Goal: Information Seeking & Learning: Learn about a topic

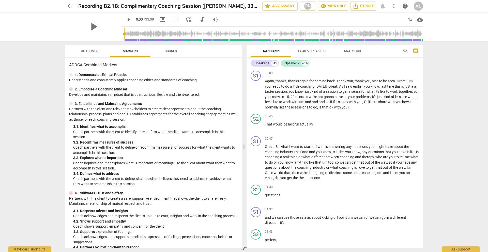
click at [70, 6] on span "arrow_back" at bounding box center [70, 6] width 6 height 6
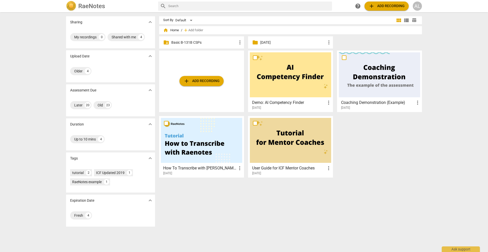
click at [225, 44] on p "Basic B-131B CSPs" at bounding box center [204, 42] width 66 height 5
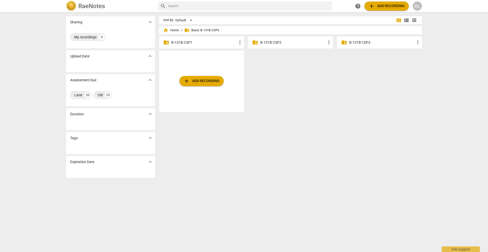
click at [414, 21] on span "table_chart" at bounding box center [414, 20] width 5 height 5
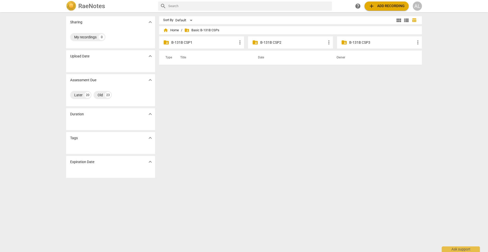
click at [406, 20] on span "view_list" at bounding box center [406, 20] width 6 height 6
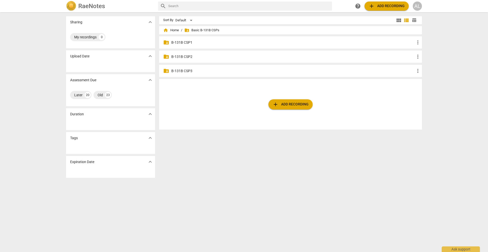
click at [397, 20] on span "view_module" at bounding box center [399, 20] width 6 height 6
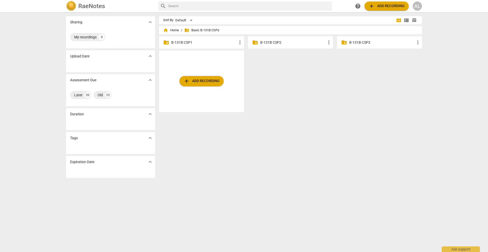
click at [405, 20] on span "view_list" at bounding box center [406, 20] width 6 height 6
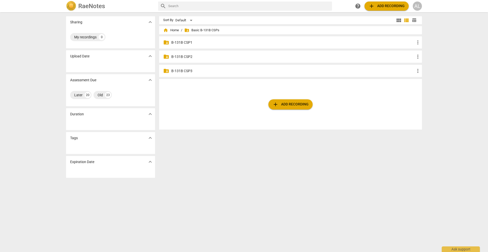
click at [416, 42] on span "more_vert" at bounding box center [418, 42] width 6 height 6
click at [364, 42] on div at bounding box center [244, 126] width 488 height 252
click at [181, 41] on p "B-131B CSP1" at bounding box center [293, 42] width 244 height 5
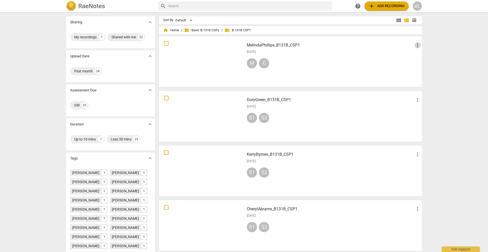
click at [417, 44] on span "more_vert" at bounding box center [418, 45] width 6 height 6
click at [358, 56] on div at bounding box center [244, 126] width 488 height 252
click at [208, 30] on span "folder_shared Basic B-131B CSPs" at bounding box center [201, 30] width 35 height 5
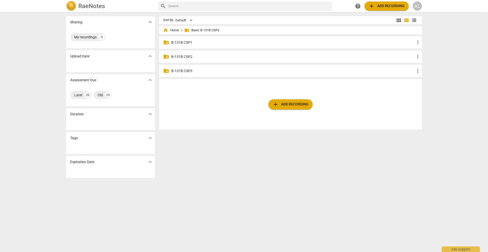
click at [189, 41] on p "B-131B CSP1" at bounding box center [293, 42] width 244 height 5
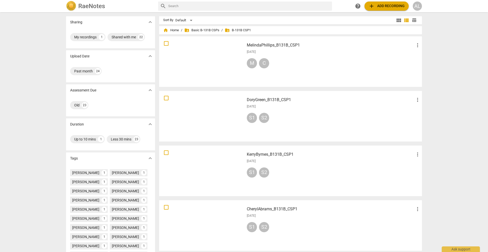
click at [418, 44] on span "more_vert" at bounding box center [418, 45] width 6 height 6
click at [413, 20] on div at bounding box center [244, 126] width 488 height 252
click at [413, 20] on span "table_chart" at bounding box center [414, 20] width 5 height 5
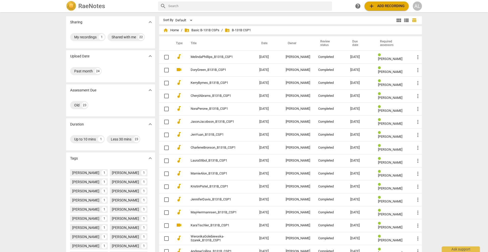
click at [386, 46] on th "Required assessors" at bounding box center [392, 43] width 37 height 14
click at [386, 41] on th "Required assessors" at bounding box center [392, 43] width 37 height 14
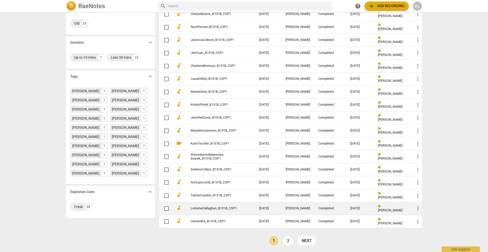
scroll to position [82, 0]
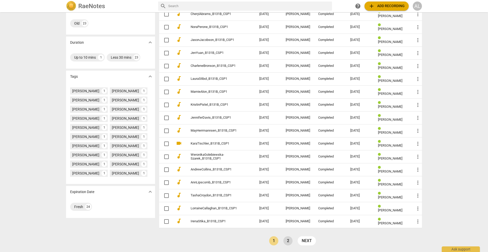
click at [285, 243] on link "2" at bounding box center [287, 240] width 9 height 9
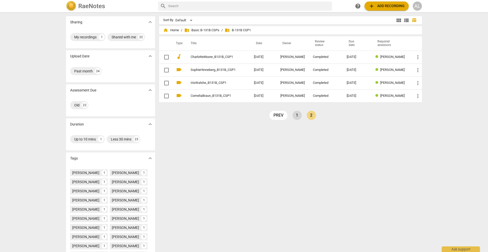
click at [294, 113] on link "1" at bounding box center [297, 115] width 9 height 9
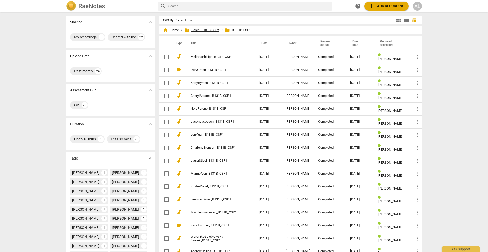
click at [195, 31] on span "folder_shared Basic B-131B CSPs" at bounding box center [201, 30] width 35 height 5
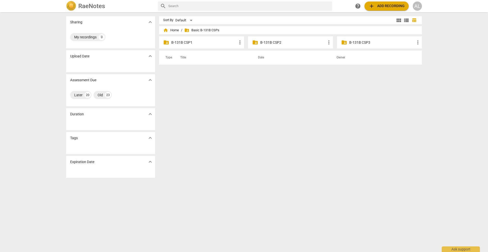
click at [278, 41] on p "B-131B CSP2" at bounding box center [293, 42] width 66 height 5
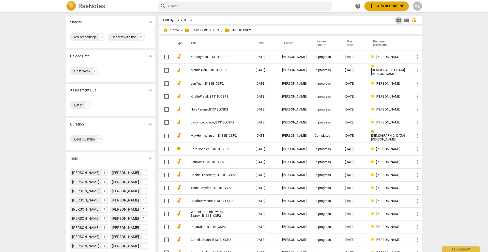
click at [398, 20] on span "view_module" at bounding box center [399, 20] width 6 height 6
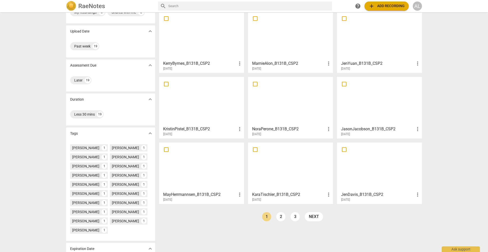
scroll to position [28, 0]
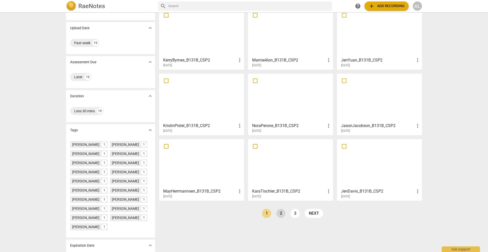
click at [280, 212] on link "2" at bounding box center [280, 213] width 9 height 9
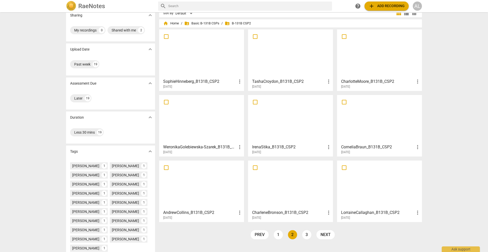
scroll to position [8, 0]
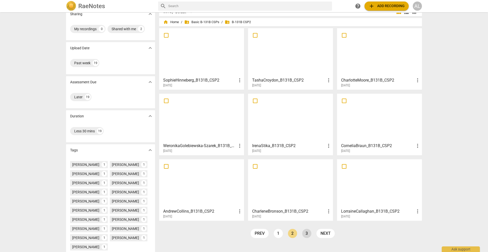
click at [306, 234] on link "3" at bounding box center [306, 233] width 9 height 9
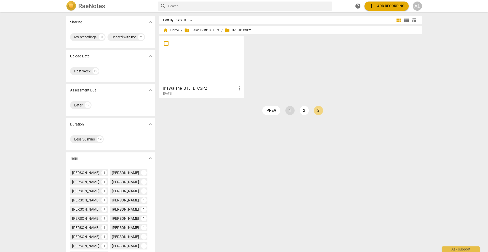
click at [289, 112] on link "1" at bounding box center [290, 110] width 9 height 9
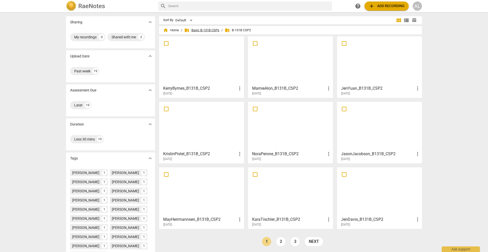
click at [201, 28] on span "folder_shared Basic B-131B CSPs" at bounding box center [201, 30] width 35 height 5
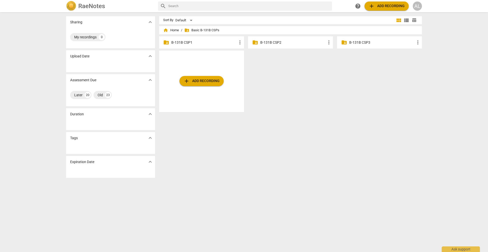
click at [229, 42] on p "B-131B CSP1" at bounding box center [204, 42] width 66 height 5
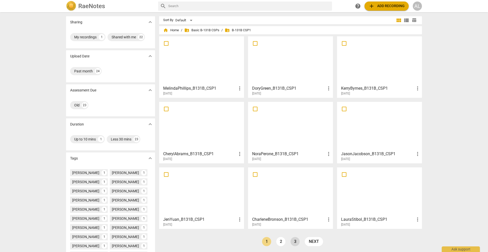
click at [292, 242] on link "3" at bounding box center [295, 241] width 9 height 9
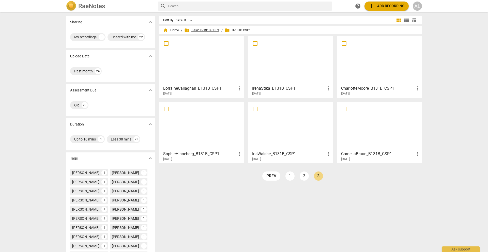
click at [198, 31] on span "folder_shared Basic B-131B CSPs" at bounding box center [201, 30] width 35 height 5
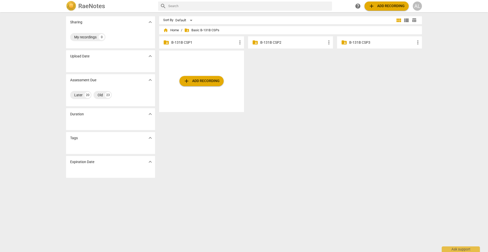
click at [263, 43] on p "B-131B CSP2" at bounding box center [293, 42] width 66 height 5
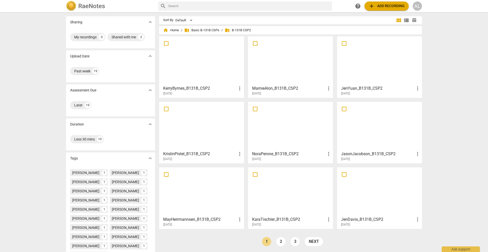
click at [298, 243] on li "3" at bounding box center [295, 241] width 9 height 9
click at [291, 240] on link "3" at bounding box center [295, 241] width 9 height 9
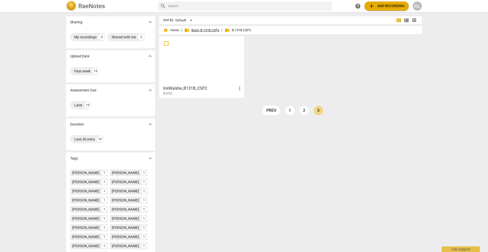
click at [204, 29] on span "folder_shared Basic B-131B CSPs" at bounding box center [201, 30] width 35 height 5
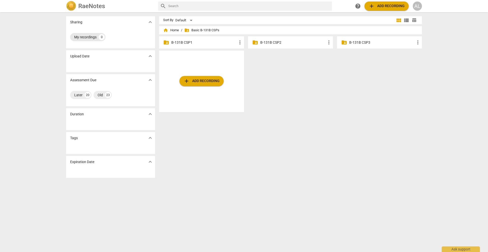
click at [86, 38] on div "My recordings" at bounding box center [85, 37] width 22 height 5
click at [98, 38] on div "My recordings 0" at bounding box center [87, 37] width 35 height 8
click at [99, 39] on div "0" at bounding box center [102, 37] width 6 height 6
click at [81, 96] on div "Later" at bounding box center [78, 95] width 8 height 5
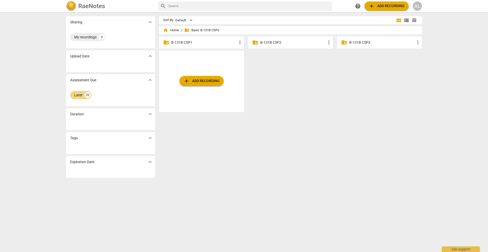
click at [151, 113] on span "expand_more" at bounding box center [150, 114] width 6 height 6
click at [149, 138] on span "expand_more" at bounding box center [150, 138] width 6 height 6
click at [150, 162] on span "expand_more" at bounding box center [150, 162] width 6 height 6
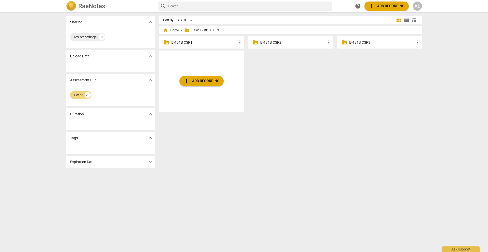
click at [150, 162] on span "expand_more" at bounding box center [150, 162] width 6 height 6
click at [148, 55] on span "expand_more" at bounding box center [150, 56] width 6 height 6
click at [219, 43] on p "B-131B CSP1" at bounding box center [204, 42] width 66 height 5
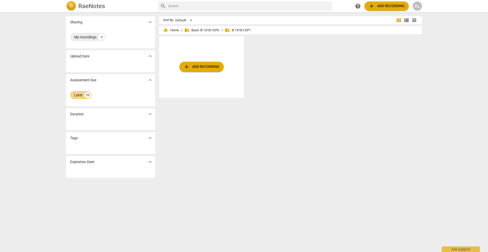
click at [231, 29] on span "folder_shared B-131B CSP1" at bounding box center [238, 30] width 26 height 5
click at [212, 29] on span "folder_shared Basic B-131B CSPs" at bounding box center [201, 30] width 35 height 5
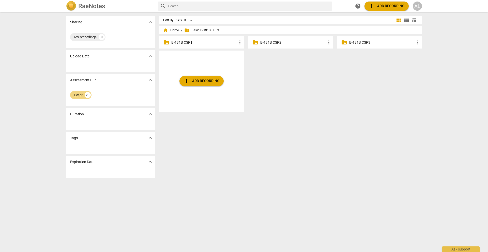
click at [198, 40] on p "B-131B CSP1" at bounding box center [204, 42] width 66 height 5
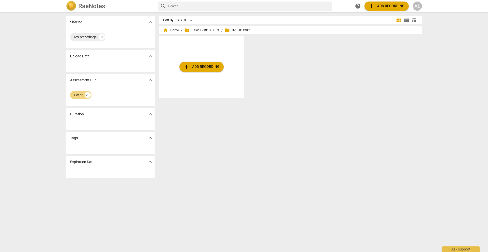
click at [242, 29] on span "folder_shared B-131B CSP1" at bounding box center [238, 30] width 26 height 5
click at [89, 38] on div "My recordings" at bounding box center [85, 37] width 22 height 5
click at [204, 31] on span "folder_shared Basic B-131B CSPs" at bounding box center [201, 30] width 35 height 5
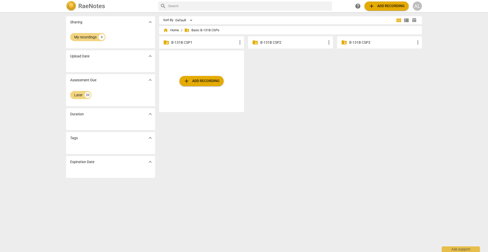
click at [205, 41] on p "B-131B CSP1" at bounding box center [204, 42] width 66 height 5
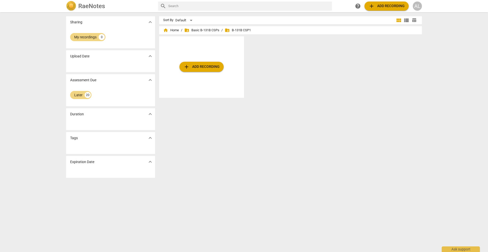
click at [407, 20] on span "view_list" at bounding box center [406, 20] width 6 height 6
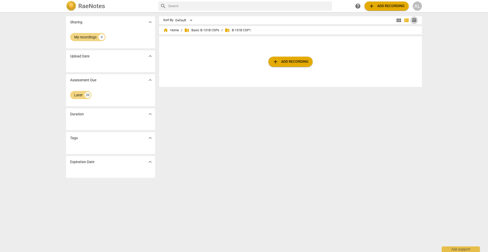
click at [412, 20] on span "table_chart" at bounding box center [414, 20] width 5 height 5
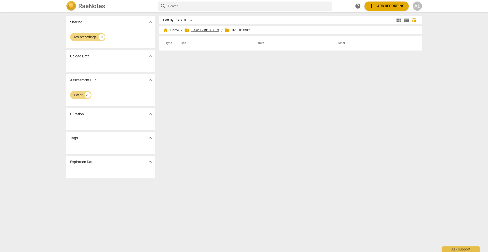
click at [202, 31] on span "folder_shared Basic B-131B CSPs" at bounding box center [201, 30] width 35 height 5
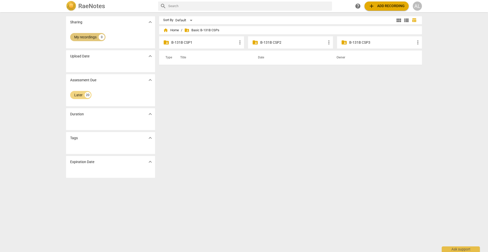
click at [88, 36] on div "My recordings" at bounding box center [85, 37] width 22 height 5
click at [185, 43] on p "B-131B CSP1" at bounding box center [204, 42] width 66 height 5
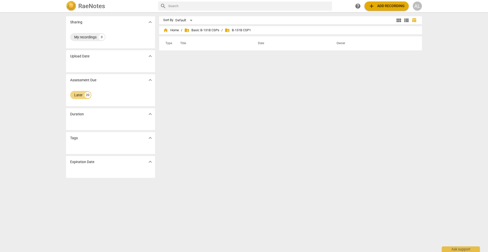
click at [234, 30] on span "folder_shared B-131B CSP1" at bounding box center [238, 30] width 26 height 5
click at [234, 29] on span "folder_shared B-131B CSP1" at bounding box center [238, 30] width 26 height 5
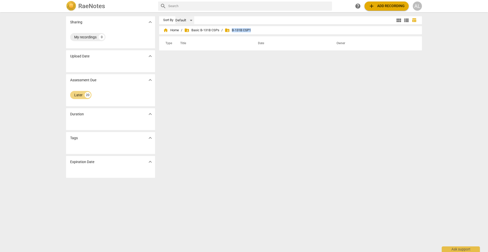
click at [186, 19] on div "Default" at bounding box center [184, 20] width 19 height 8
click at [186, 19] on li "Default" at bounding box center [187, 21] width 24 height 10
click at [150, 23] on span "expand_more" at bounding box center [150, 22] width 6 height 6
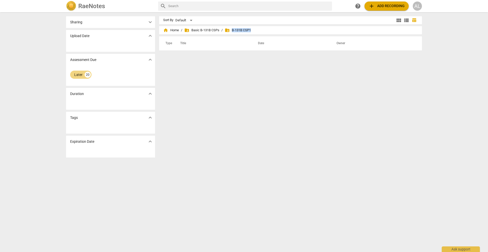
click at [150, 23] on span "expand_more" at bounding box center [150, 22] width 6 height 6
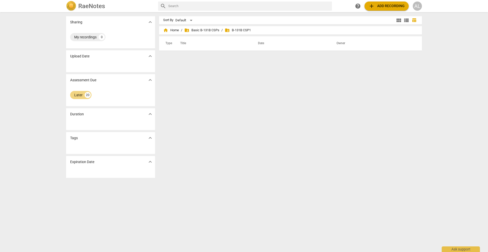
click at [117, 37] on div "My recordings 0" at bounding box center [110, 37] width 81 height 10
click at [120, 63] on div at bounding box center [110, 67] width 89 height 10
click at [117, 95] on div "Later 20" at bounding box center [110, 95] width 81 height 10
click at [235, 31] on span "folder_shared B-131B CSP1" at bounding box center [238, 30] width 26 height 5
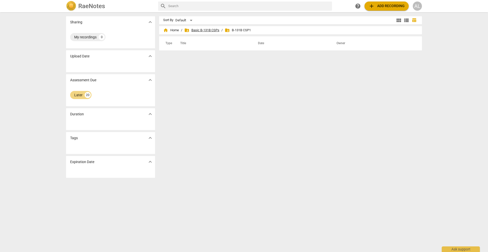
click at [216, 30] on span "folder_shared Basic B-131B CSPs" at bounding box center [201, 30] width 35 height 5
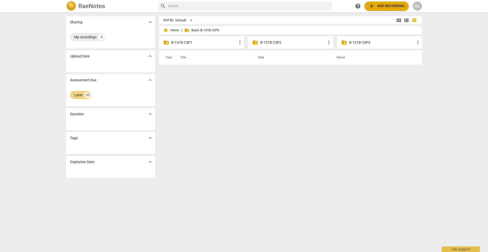
click at [187, 42] on p "B-131B CSP1" at bounding box center [204, 42] width 66 height 5
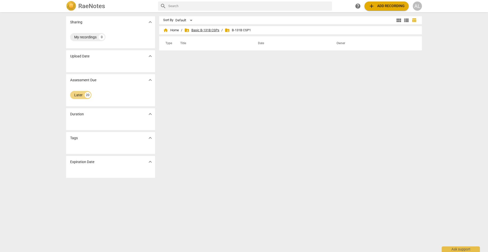
click at [209, 29] on span "folder_shared Basic B-131B CSPs" at bounding box center [201, 30] width 35 height 5
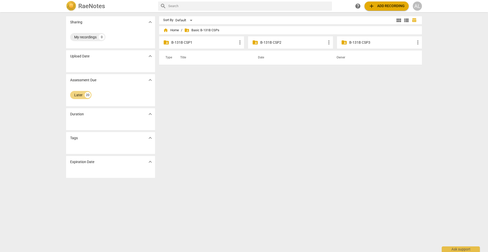
click at [266, 44] on p "B-131B CSP2" at bounding box center [293, 42] width 66 height 5
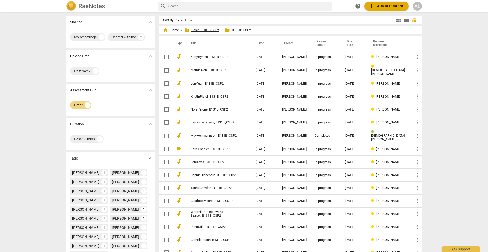
click at [211, 29] on span "folder_shared Basic B-131B CSPs" at bounding box center [201, 30] width 35 height 5
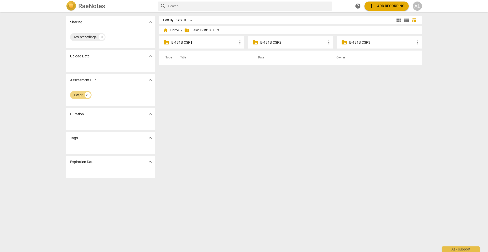
click at [364, 40] on p "B-131B CSP3" at bounding box center [382, 42] width 66 height 5
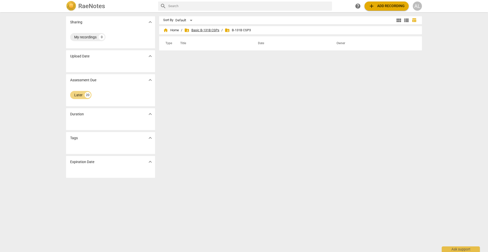
click at [201, 28] on span "folder_shared Basic B-131B CSPs" at bounding box center [201, 30] width 35 height 5
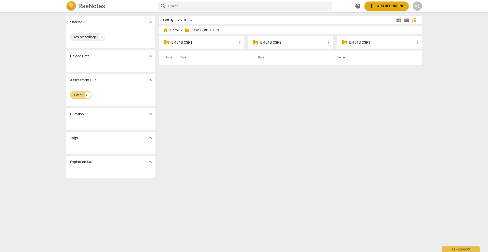
click at [185, 42] on p "B-131B CSP1" at bounding box center [204, 42] width 66 height 5
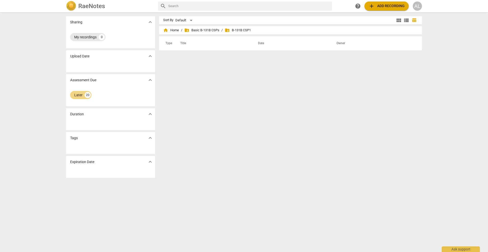
click at [90, 38] on div "My recordings" at bounding box center [85, 37] width 22 height 5
click at [121, 26] on div "Sharing expand_more" at bounding box center [110, 22] width 89 height 12
click at [76, 37] on div "My recordings" at bounding box center [85, 37] width 22 height 5
click at [107, 63] on div at bounding box center [110, 67] width 89 height 10
click at [77, 95] on div "Later" at bounding box center [78, 95] width 8 height 5
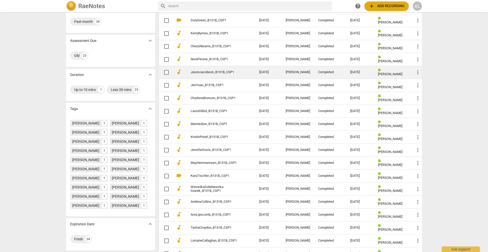
scroll to position [82, 0]
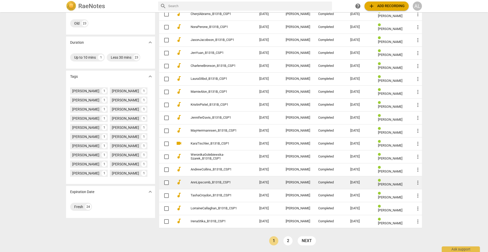
click at [211, 182] on link "AnnLipscomb_B131B_CSP1" at bounding box center [216, 183] width 50 height 4
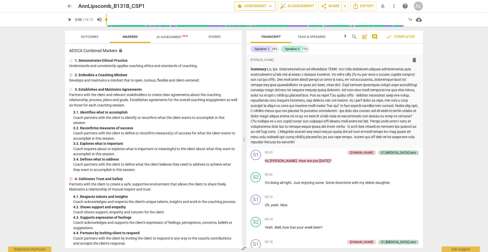
click at [271, 7] on span "arrow_drop_down" at bounding box center [270, 6] width 6 height 6
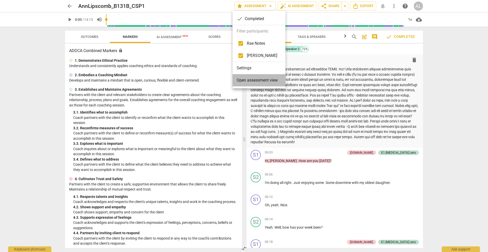
click at [250, 82] on span "Open assessment view" at bounding box center [257, 80] width 41 height 6
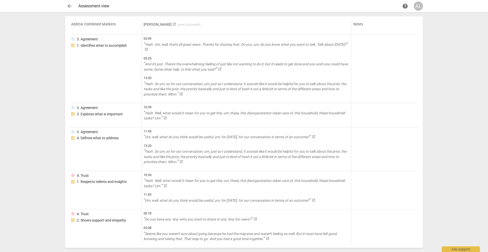
click at [70, 6] on span "arrow_back" at bounding box center [70, 6] width 6 height 6
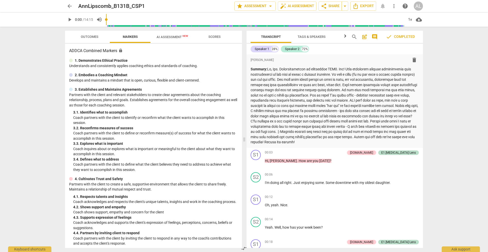
click at [89, 38] on span "Outcomes" at bounding box center [90, 37] width 18 height 4
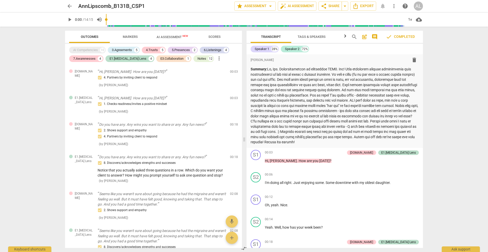
click at [275, 34] on span "Transcript" at bounding box center [271, 37] width 32 height 7
click at [70, 7] on span "arrow_back" at bounding box center [70, 6] width 6 height 6
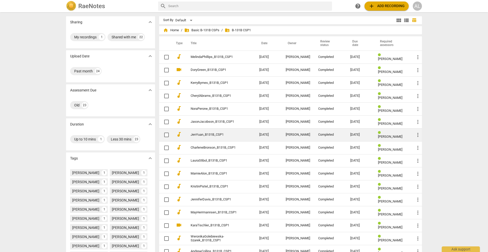
click at [217, 135] on link "JenYuan_B131B_CSP1" at bounding box center [216, 135] width 50 height 4
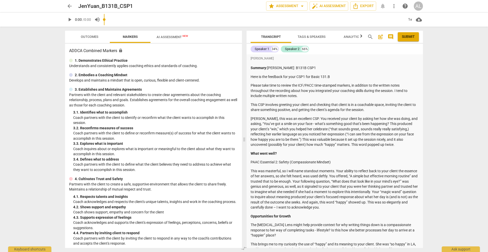
click at [90, 23] on div "play_arrow 0:00 / 0:00 volume_up 1x cloud_download" at bounding box center [244, 19] width 358 height 14
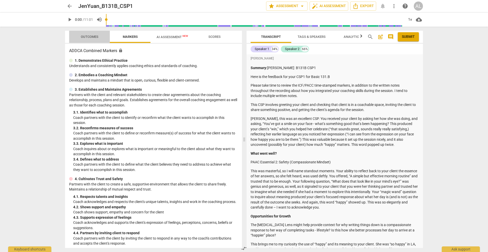
click at [90, 36] on span "Outcomes" at bounding box center [90, 37] width 18 height 4
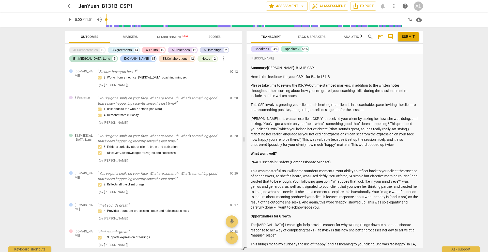
click at [69, 5] on span "arrow_back" at bounding box center [70, 6] width 6 height 6
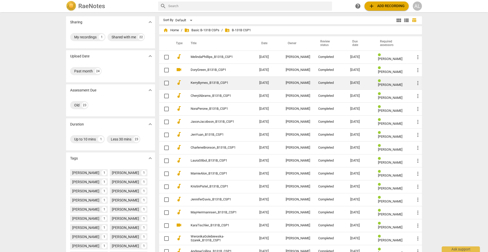
click at [209, 81] on link "KerryByrnes_B131B_CSP1" at bounding box center [216, 83] width 50 height 4
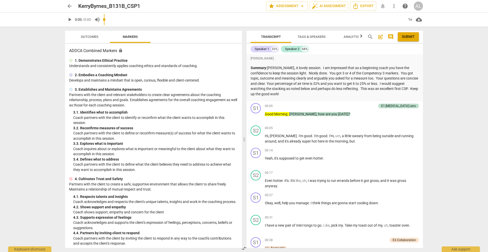
click at [84, 21] on span "/ 0:00" at bounding box center [87, 20] width 8 height 4
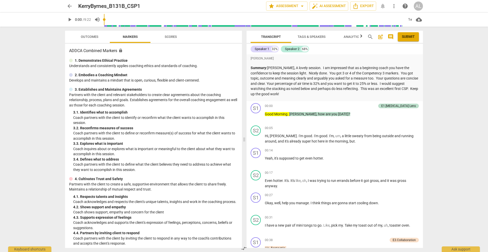
click at [88, 34] on span "Outcomes" at bounding box center [90, 37] width 30 height 7
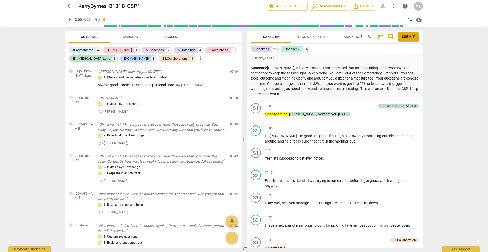
click at [67, 7] on span "arrow_back" at bounding box center [70, 6] width 6 height 6
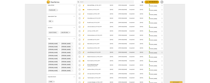
scroll to position [54, 0]
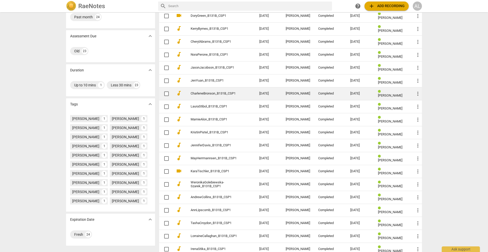
click at [208, 93] on link "CharleneBronson_B131B_CSP1" at bounding box center [216, 94] width 50 height 4
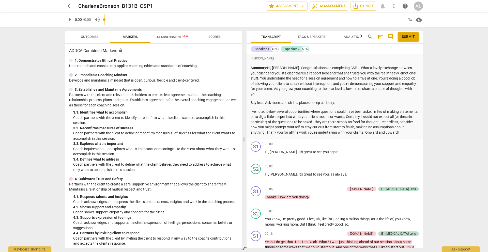
click at [86, 22] on p "0:00 / 0:00" at bounding box center [83, 19] width 16 height 5
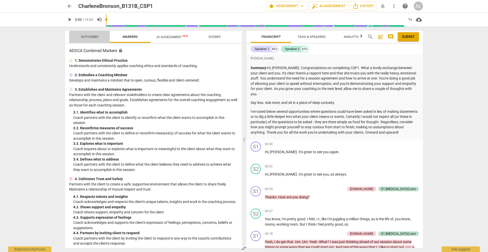
click at [88, 34] on span "Outcomes" at bounding box center [90, 37] width 30 height 7
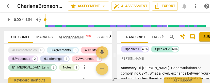
click at [11, 7] on span "arrow_back" at bounding box center [9, 6] width 6 height 6
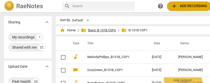
click at [98, 31] on span "folder_shared Basic B-131B CSPs" at bounding box center [98, 30] width 35 height 5
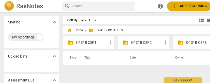
click at [147, 42] on p "B-131B CSP2" at bounding box center [147, 42] width 32 height 5
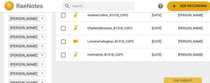
scroll to position [249, 0]
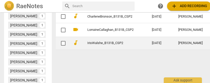
click at [105, 41] on link "IrisWalshe_B131B_CSP2" at bounding box center [110, 43] width 46 height 4
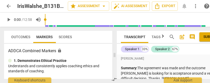
click at [9, 6] on span "arrow_back" at bounding box center [9, 6] width 6 height 6
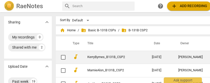
click at [114, 56] on link "KerryByrnes_B131B_CSP2" at bounding box center [110, 57] width 46 height 4
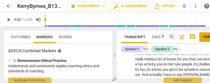
scroll to position [223, 0]
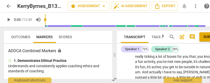
click at [10, 8] on span "arrow_back" at bounding box center [9, 6] width 6 height 6
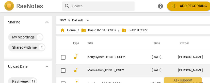
click at [115, 67] on td "MarnieAlon_B131B_CSP2" at bounding box center [114, 71] width 67 height 14
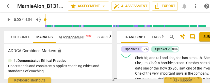
scroll to position [207, 0]
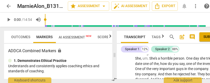
click at [7, 6] on span "arrow_back" at bounding box center [9, 6] width 6 height 6
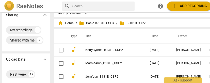
scroll to position [0, 2]
